Goal: Task Accomplishment & Management: Manage account settings

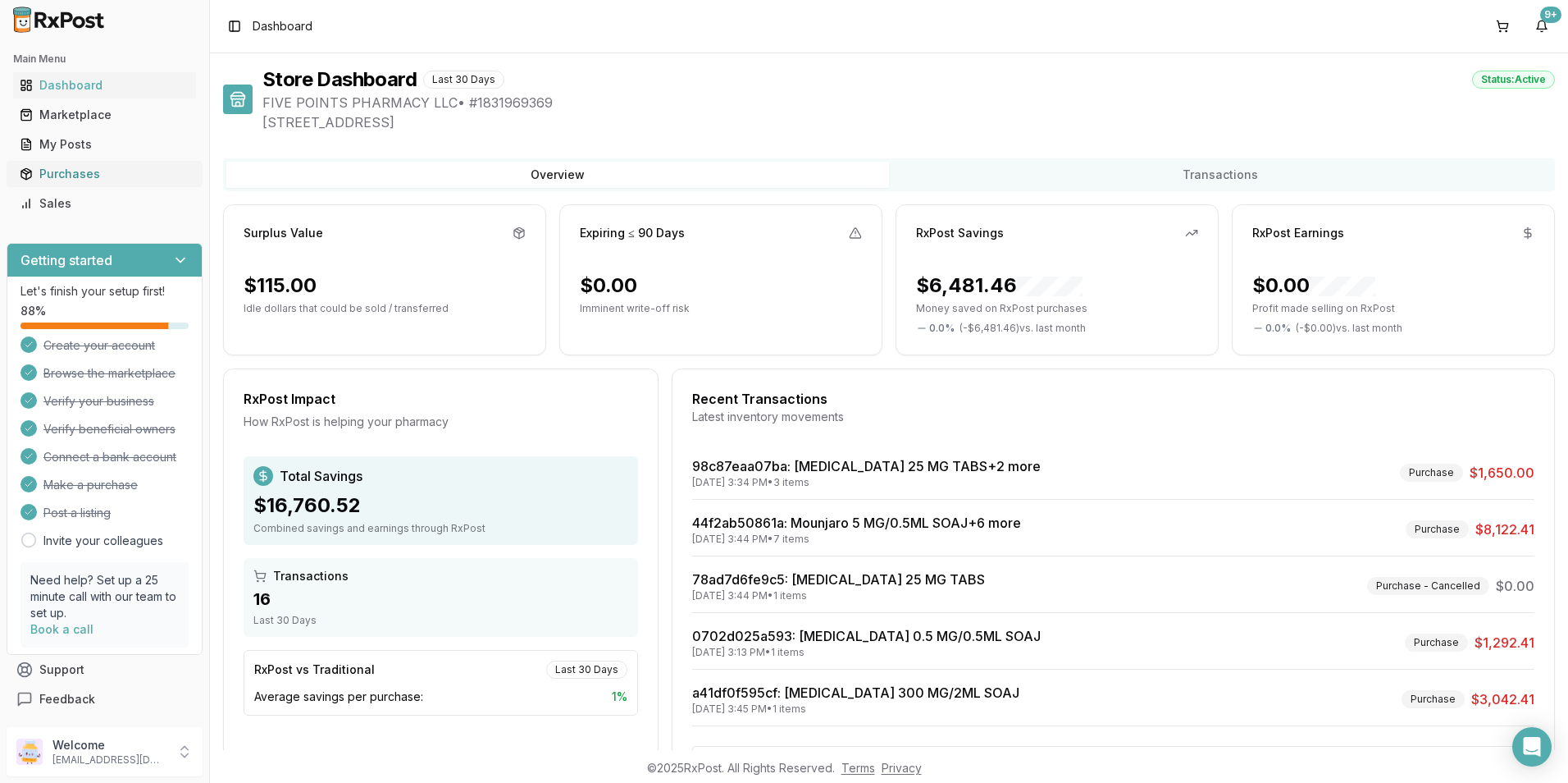
click at [59, 179] on div "Purchases" at bounding box center [104, 173] width 170 height 16
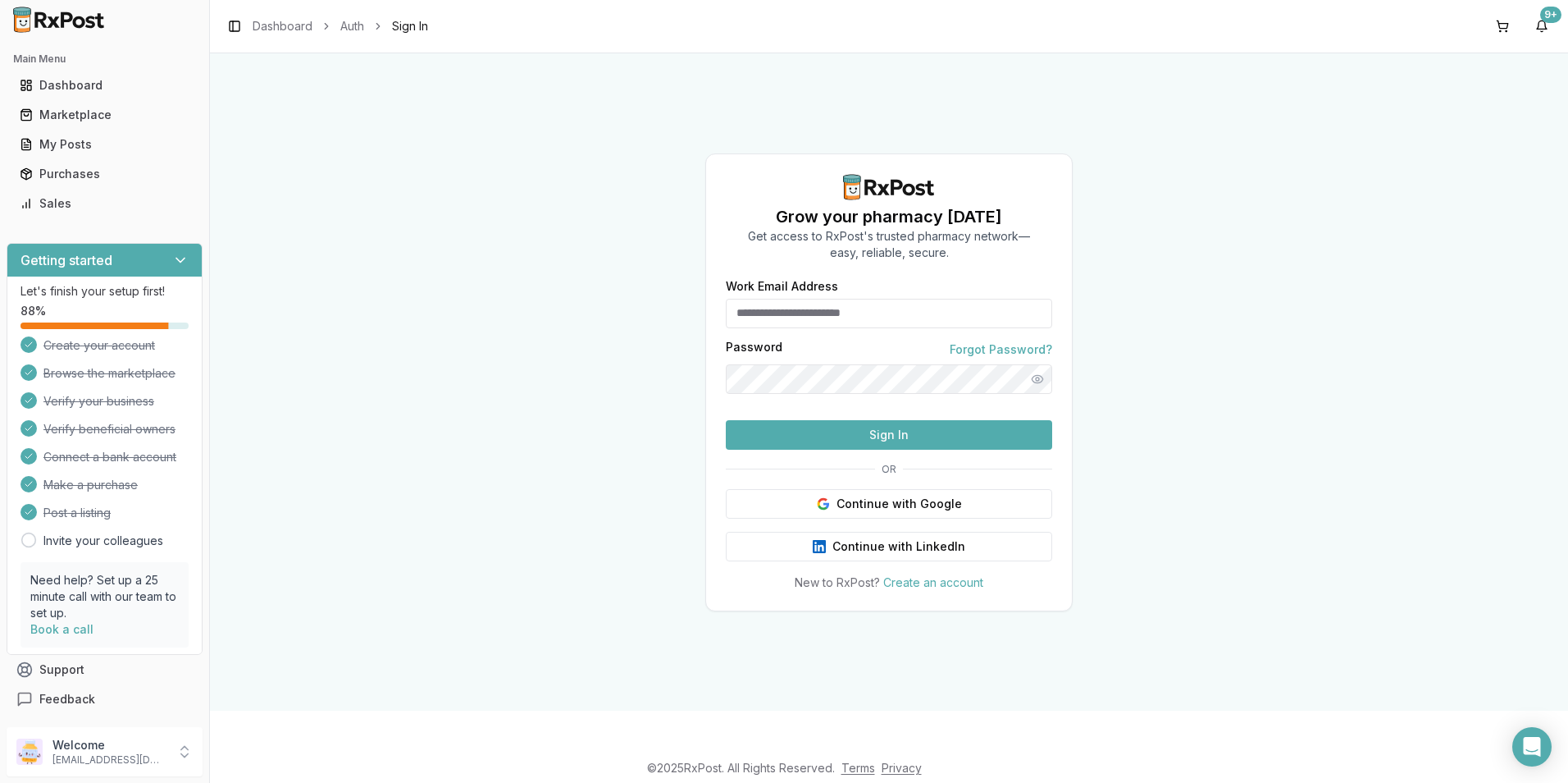
type input "**********"
click at [805, 450] on button "Sign In" at bounding box center [889, 435] width 327 height 30
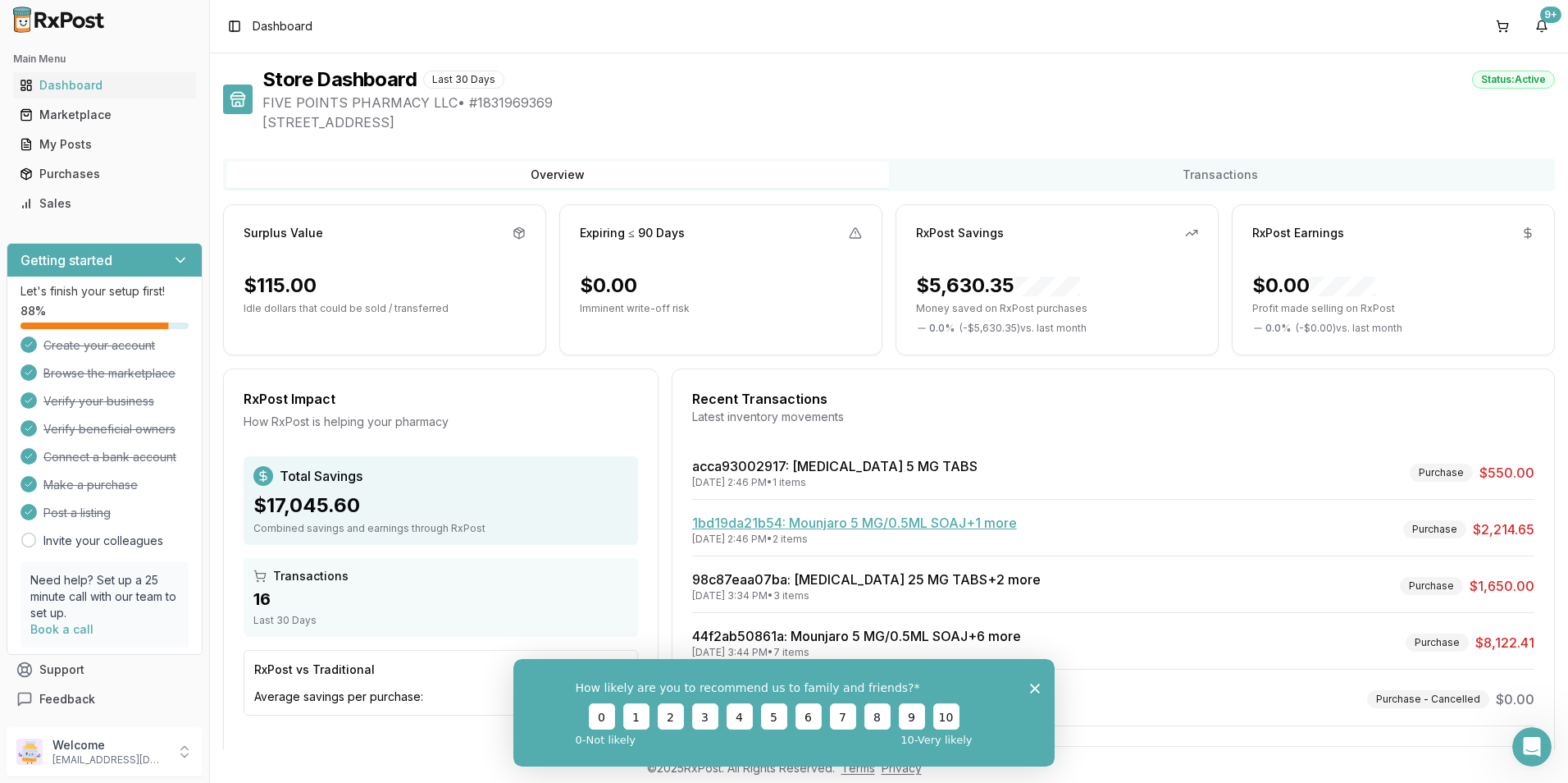
click at [805, 523] on link "1bd19da21b54 : Mounjaro 5 MG/0.5ML SOAJ +1 more" at bounding box center [855, 522] width 325 height 16
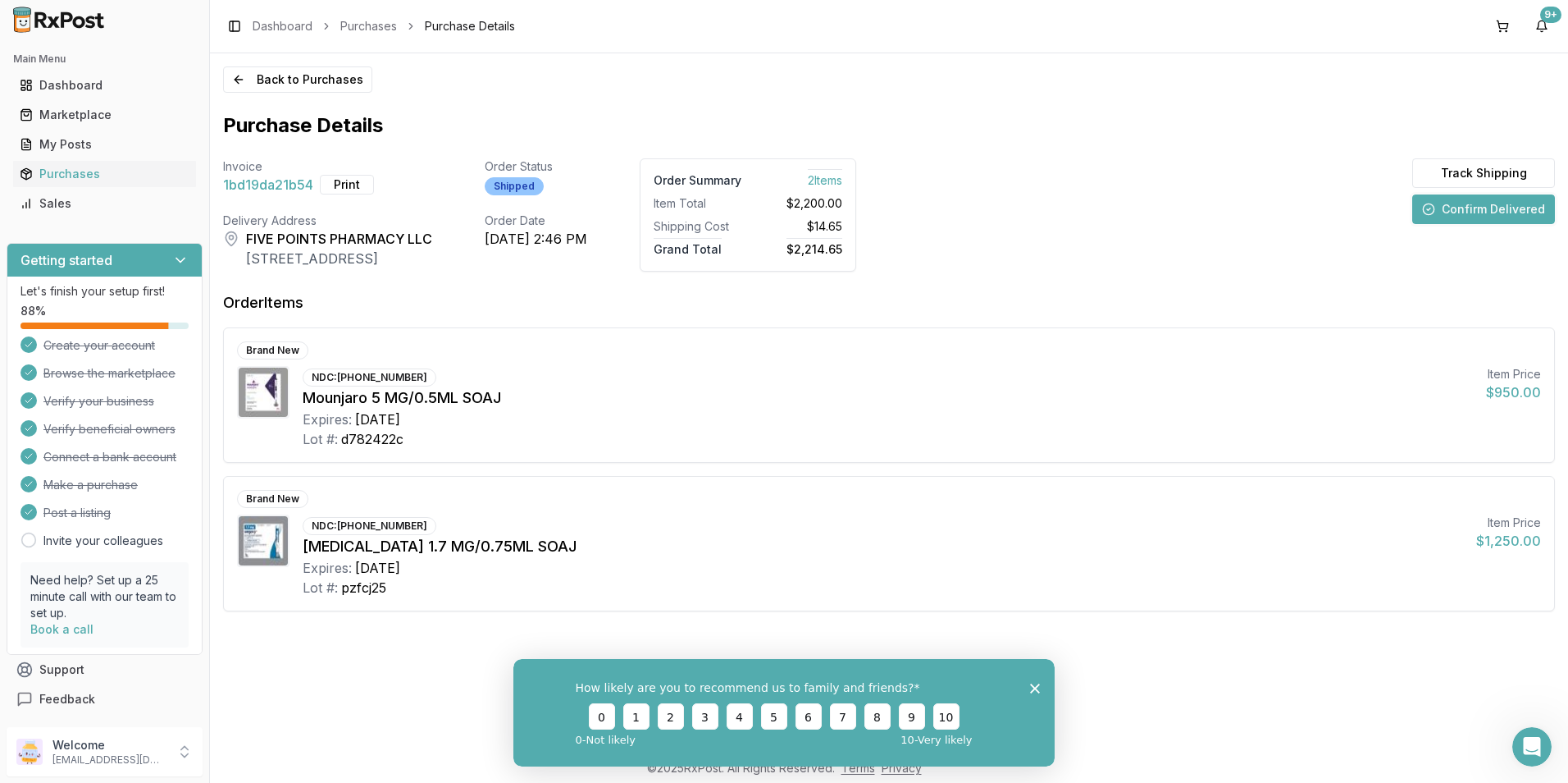
click at [1037, 685] on polygon "Close survey" at bounding box center [1035, 688] width 10 height 10
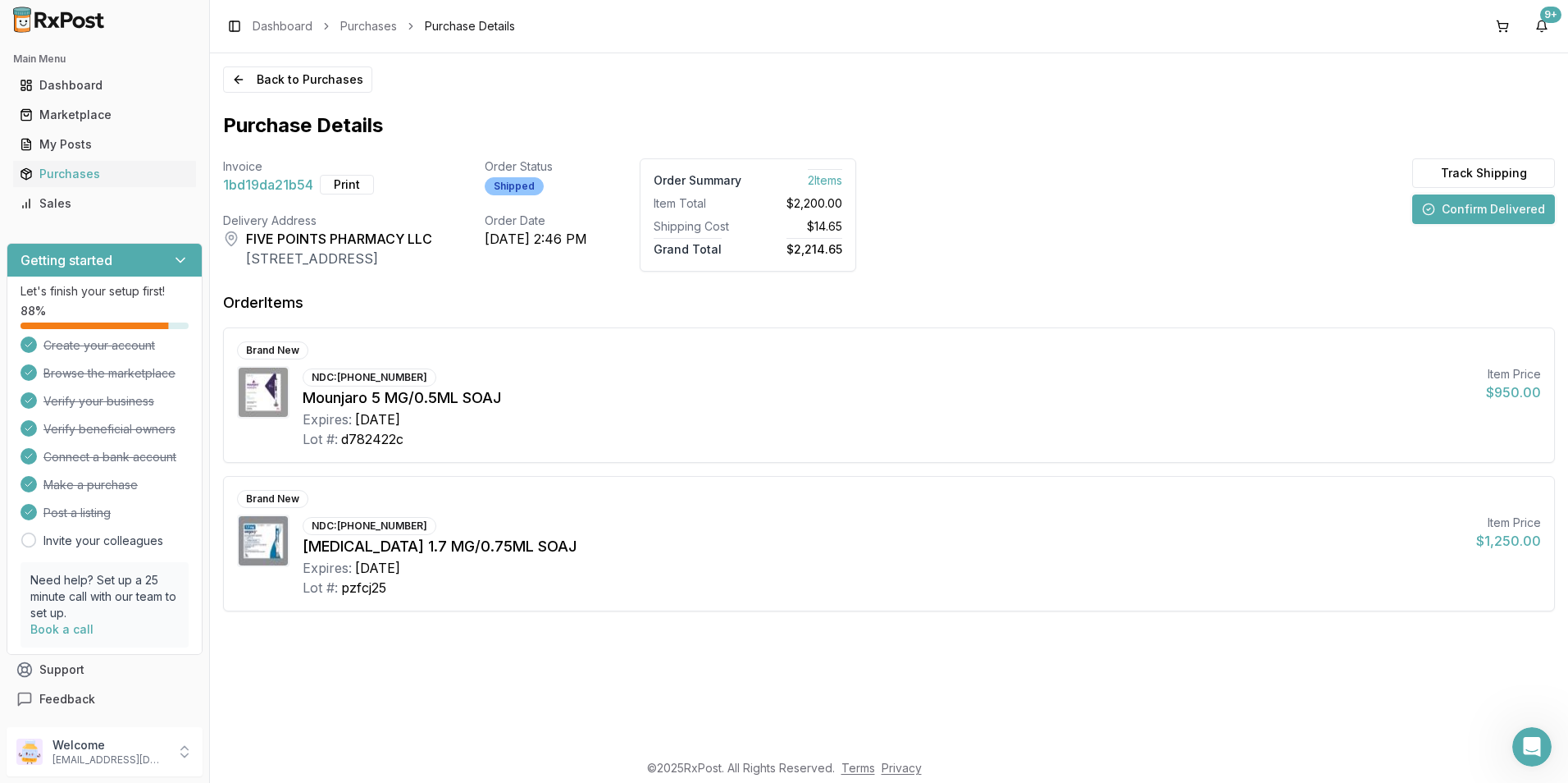
click at [1458, 213] on button "Confirm Delivered" at bounding box center [1483, 209] width 142 height 30
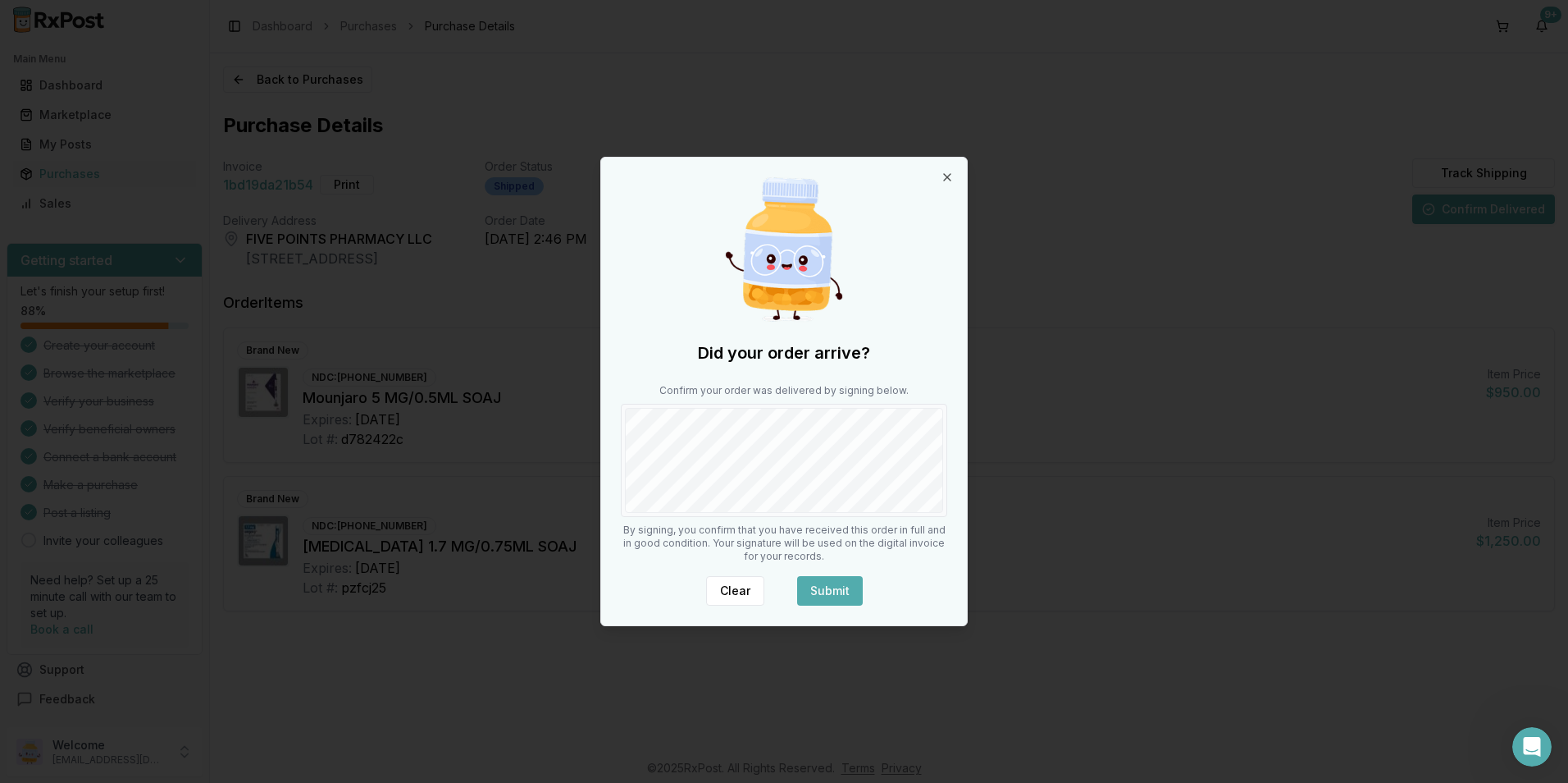
click at [835, 586] on button "Submit" at bounding box center [830, 591] width 65 height 30
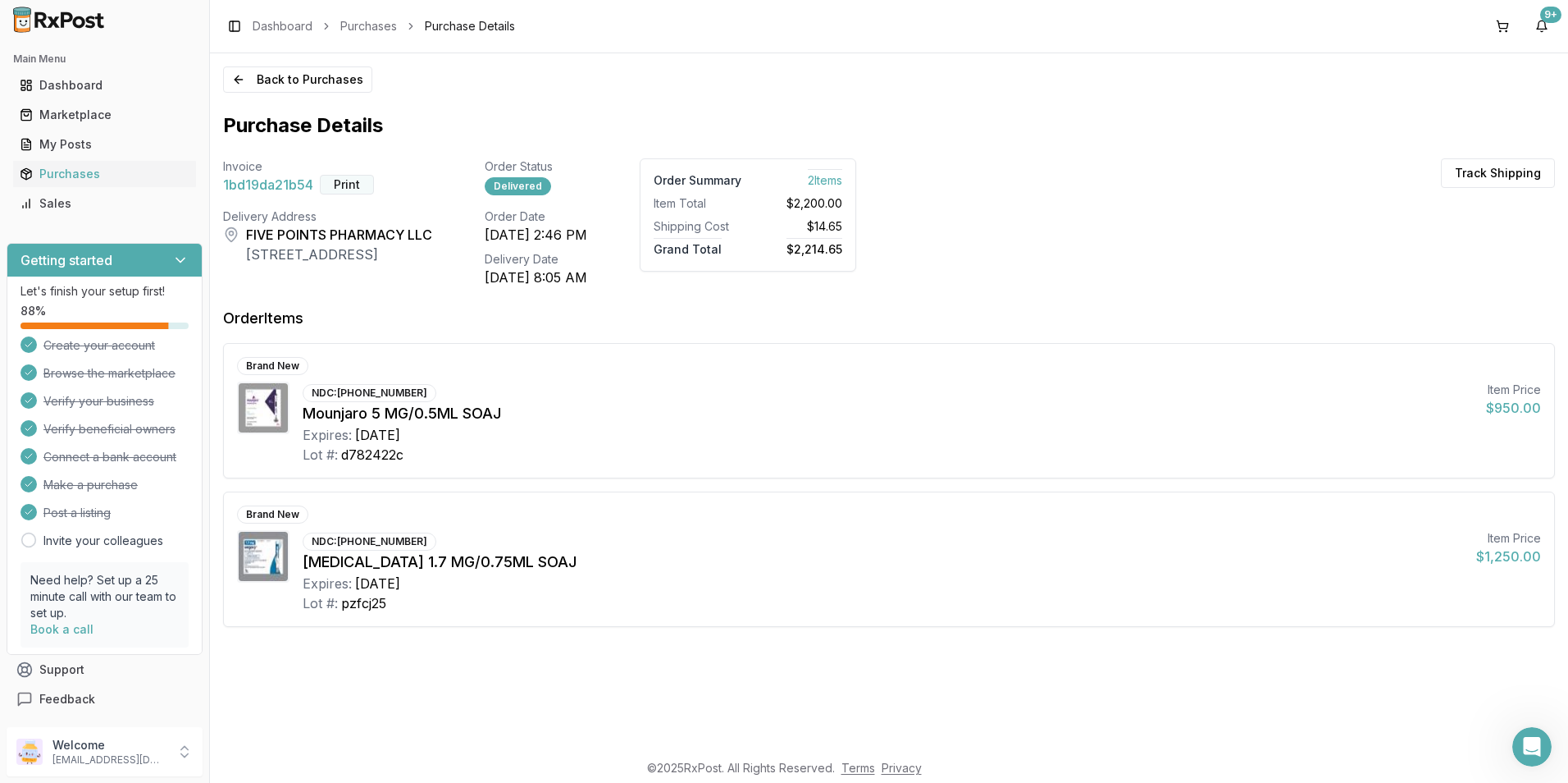
click at [345, 187] on button "Print" at bounding box center [347, 185] width 54 height 19
click at [55, 79] on div "Dashboard" at bounding box center [104, 85] width 170 height 16
